Goal: Information Seeking & Learning: Find specific fact

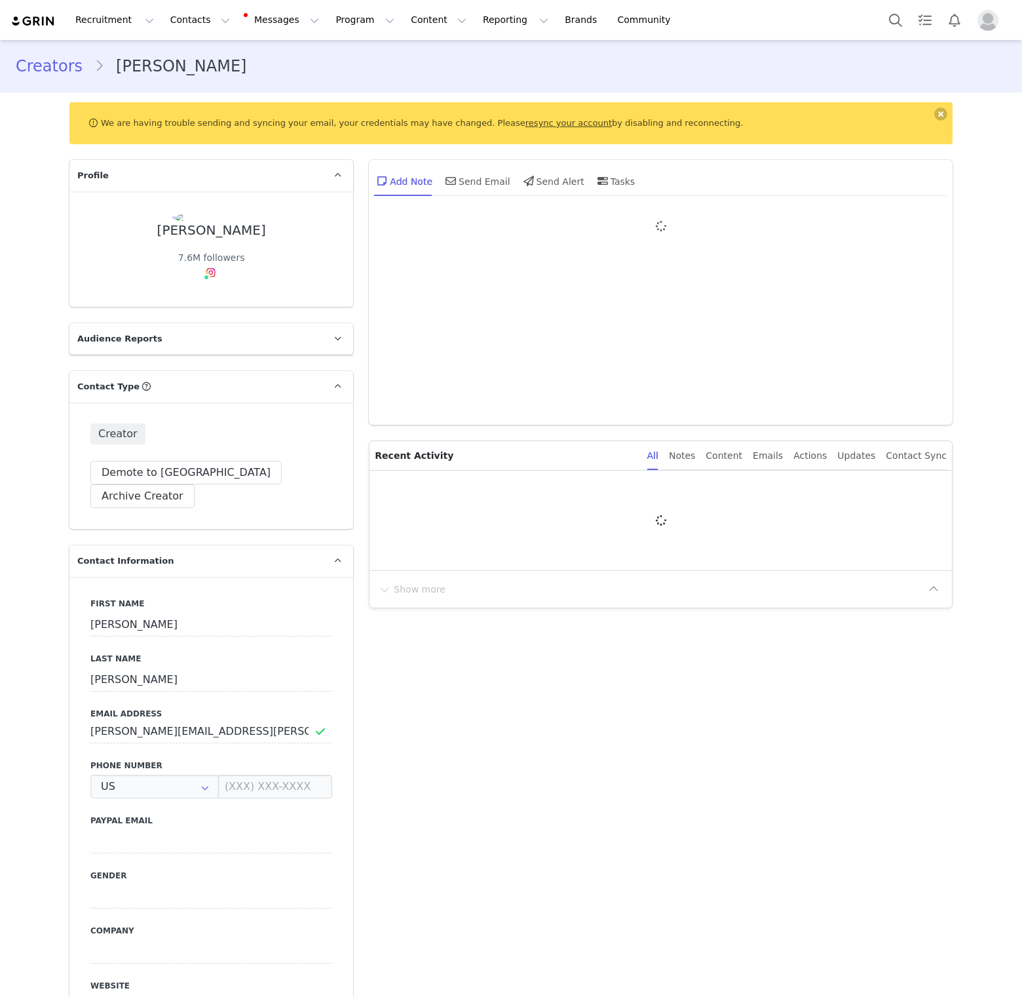
type input "+1 ([GEOGRAPHIC_DATA])"
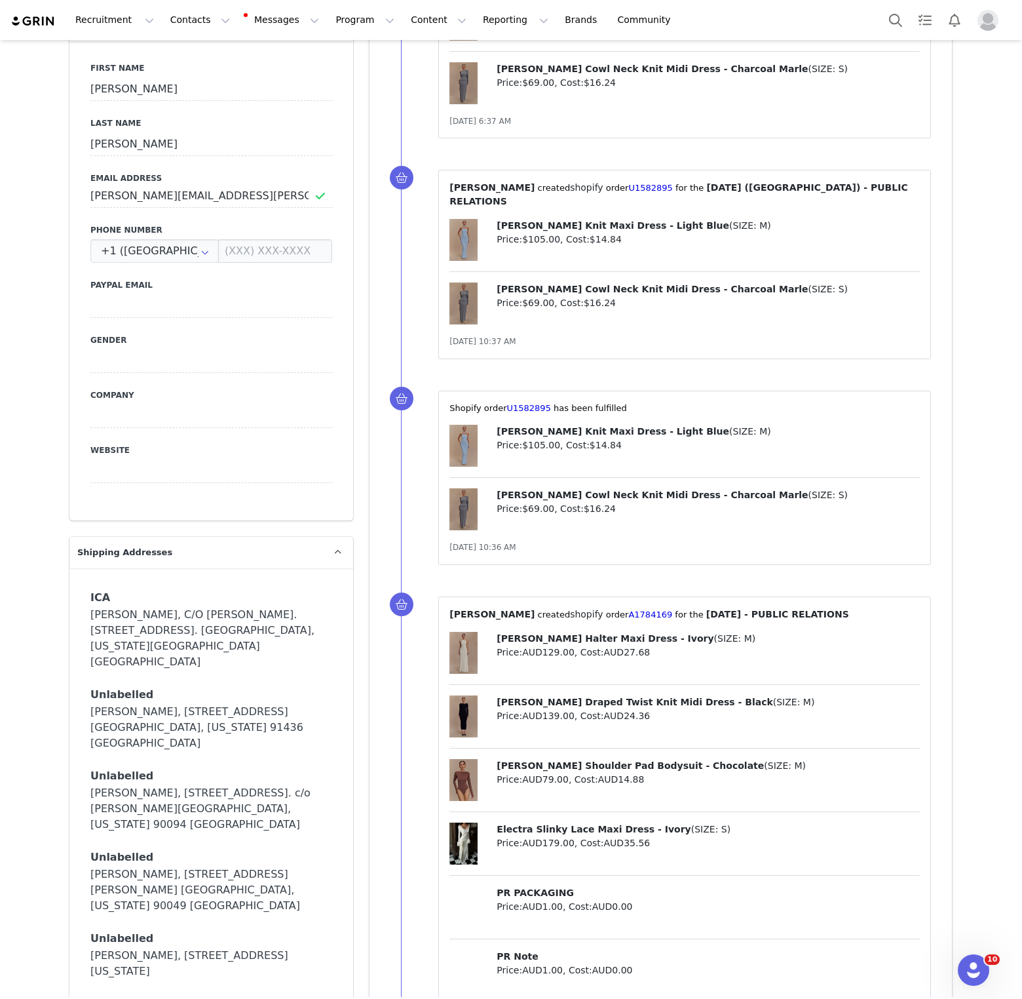
scroll to position [567, 0]
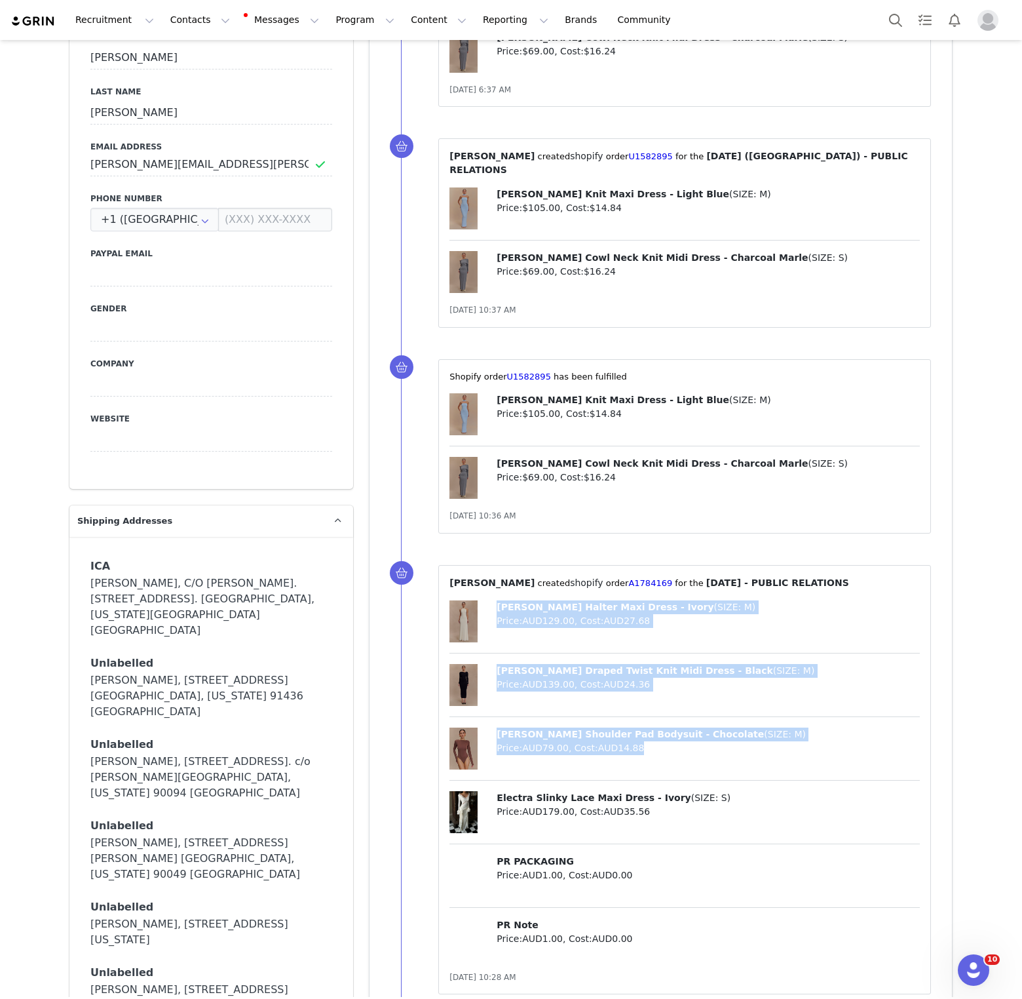
drag, startPoint x: 487, startPoint y: 603, endPoint x: 699, endPoint y: 740, distance: 252.7
click at [699, 740] on div "[PERSON_NAME] Halter Maxi Dress - Ivory ( SIZE: M ) Price: AUD129.00 , Cost: AU…" at bounding box center [685, 785] width 471 height 370
copy div "[PERSON_NAME] Halter Maxi Dress - Ivory ( SIZE: M ) Price: AUD129.00 , Cost: AU…"
click at [553, 395] on span "[PERSON_NAME] Knit Maxi Dress - Light Blue" at bounding box center [613, 400] width 233 height 10
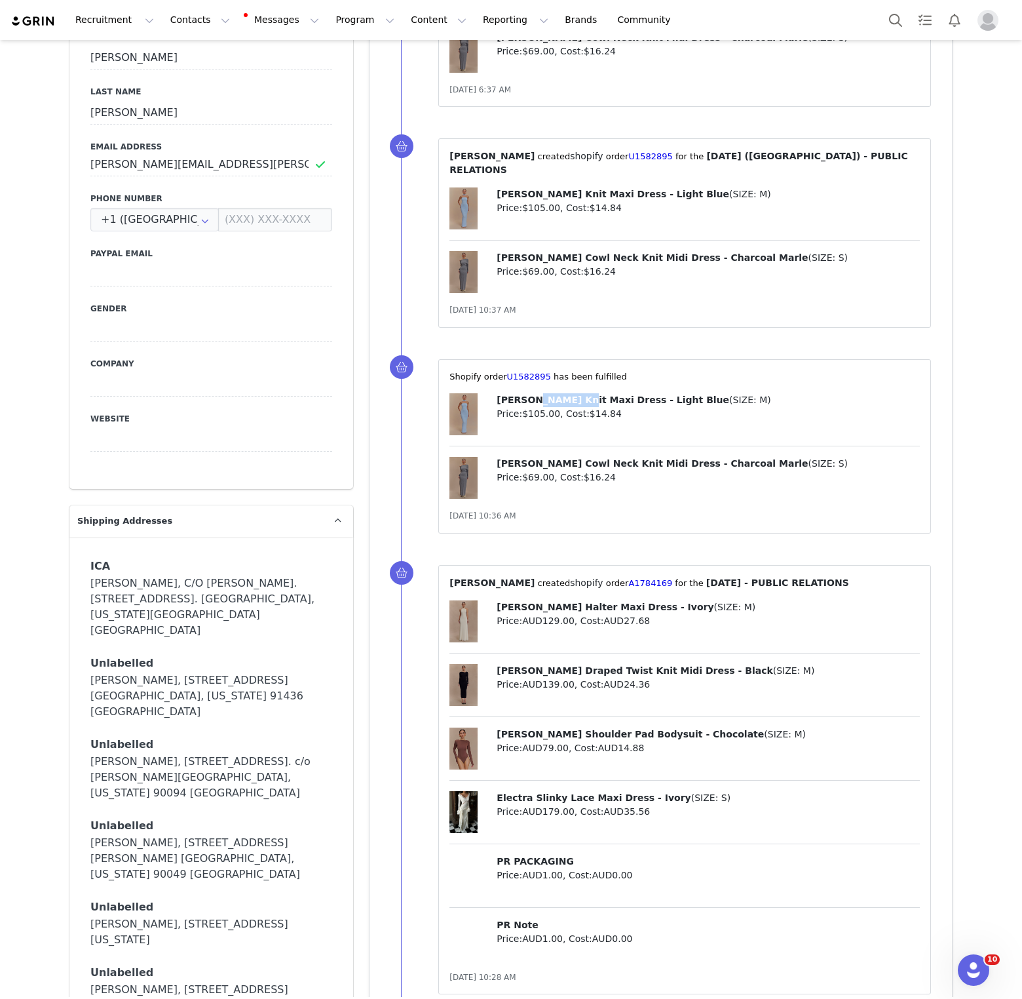
click at [553, 395] on span "[PERSON_NAME] Knit Maxi Dress - Light Blue" at bounding box center [613, 400] width 233 height 10
copy p "[PERSON_NAME] Knit Maxi Dress - Light Blue ( SIZE: M )"
